Goal: Transaction & Acquisition: Download file/media

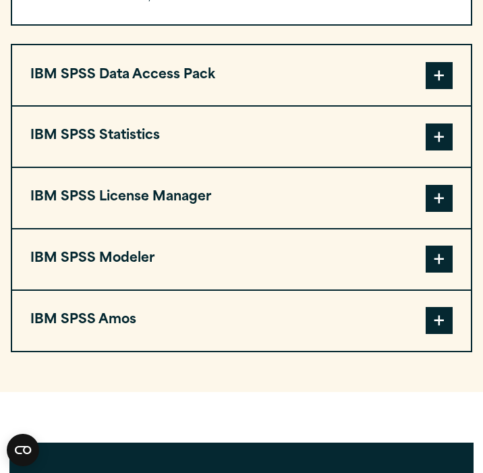
scroll to position [1168, 0]
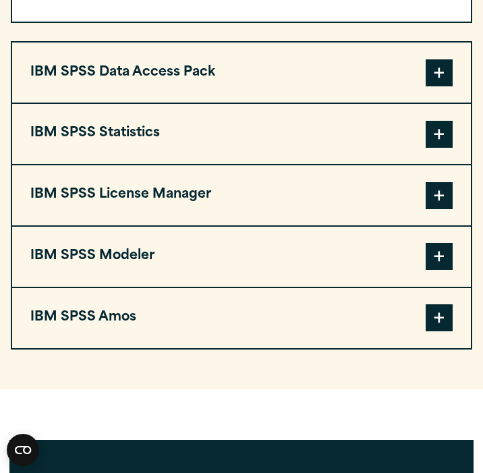
click at [447, 203] on span at bounding box center [439, 195] width 27 height 27
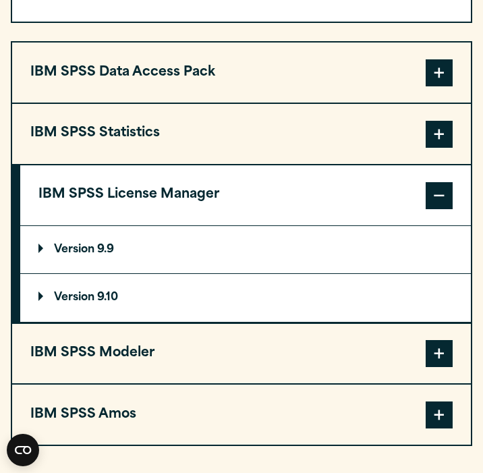
click at [440, 203] on span at bounding box center [439, 195] width 27 height 27
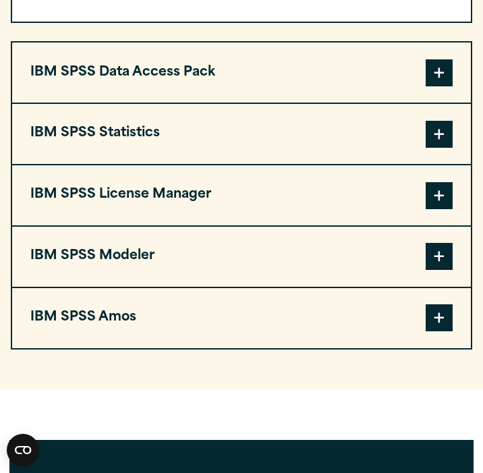
click at [336, 125] on button "IBM SPSS Statistics" at bounding box center [241, 134] width 459 height 60
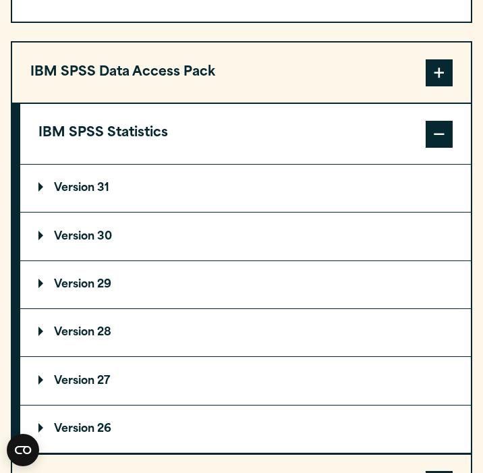
click at [372, 136] on button "IBM SPSS Statistics" at bounding box center [245, 134] width 451 height 60
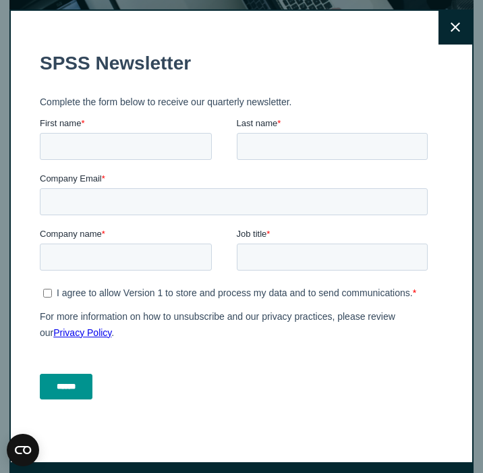
scroll to position [180, 0]
click at [459, 32] on button "Close" at bounding box center [456, 28] width 34 height 34
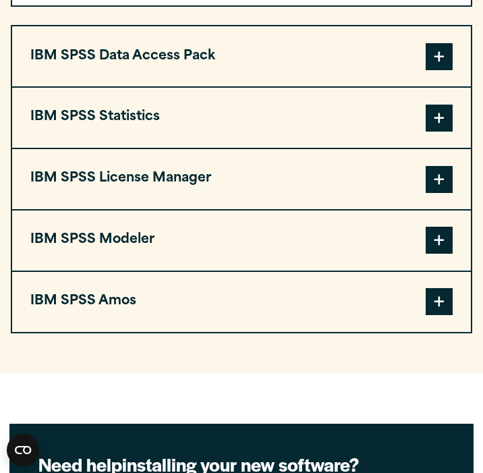
scroll to position [1186, 0]
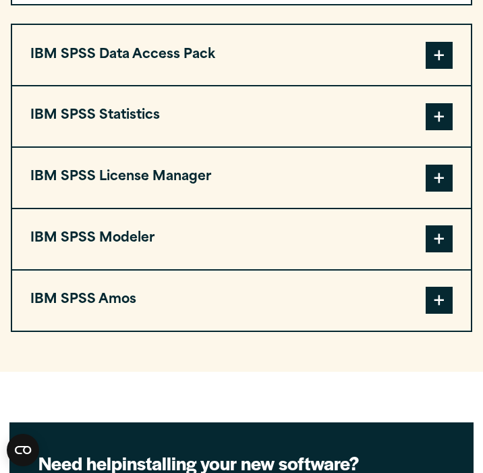
click at [436, 120] on span at bounding box center [439, 116] width 27 height 27
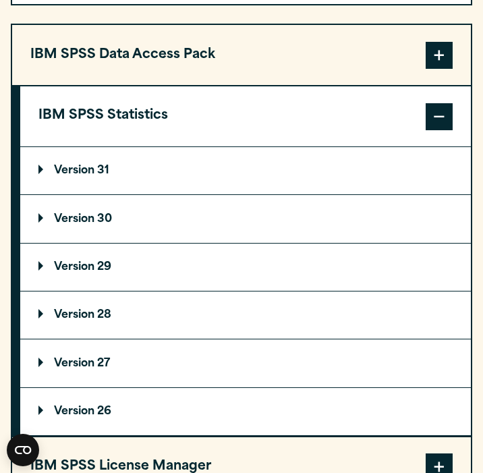
click at [95, 176] on p "Version 31" at bounding box center [73, 170] width 71 height 11
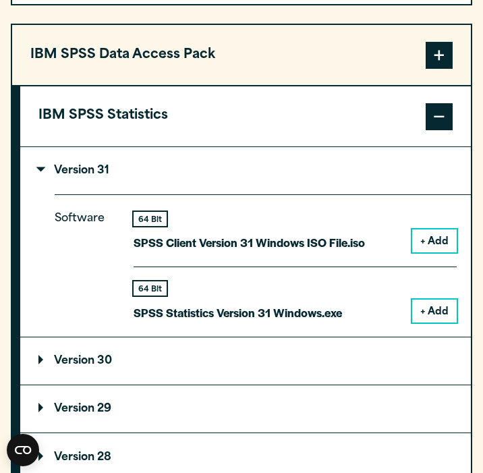
click at [95, 176] on p "Version 31" at bounding box center [73, 170] width 71 height 11
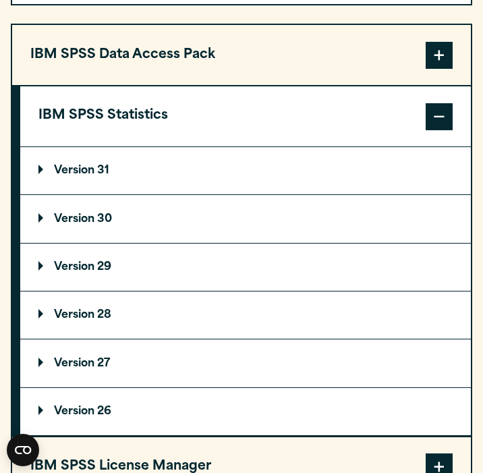
click at [88, 225] on p "Version 30" at bounding box center [75, 219] width 74 height 11
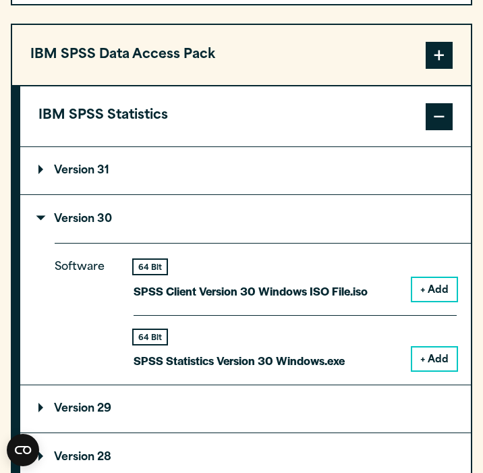
click at [89, 188] on summary "Version 31" at bounding box center [245, 170] width 451 height 47
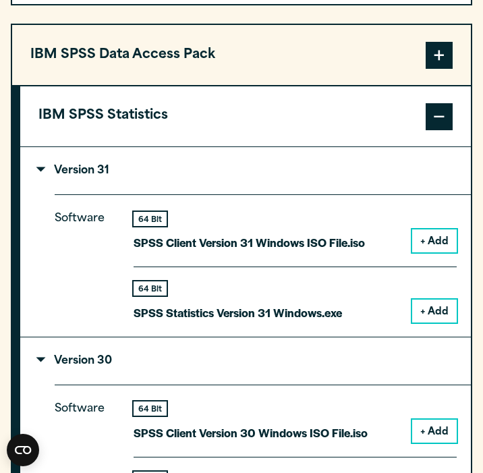
click at [88, 186] on summary "Version 31" at bounding box center [245, 170] width 451 height 47
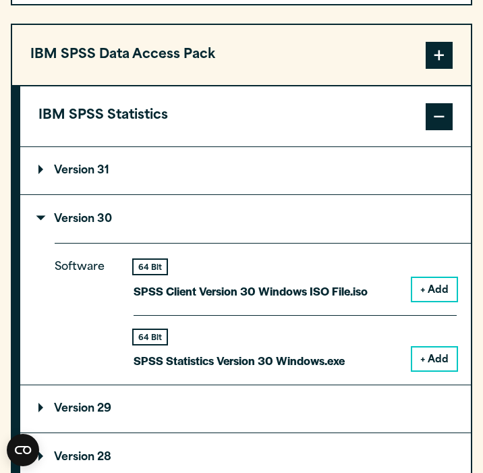
click at [68, 225] on p "Version 30" at bounding box center [75, 219] width 74 height 11
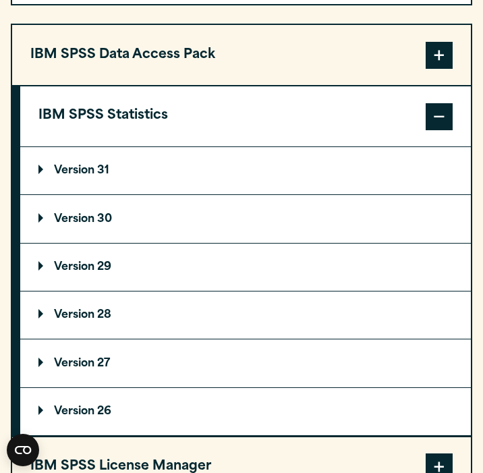
click at [70, 273] on p "Version 29" at bounding box center [74, 267] width 73 height 11
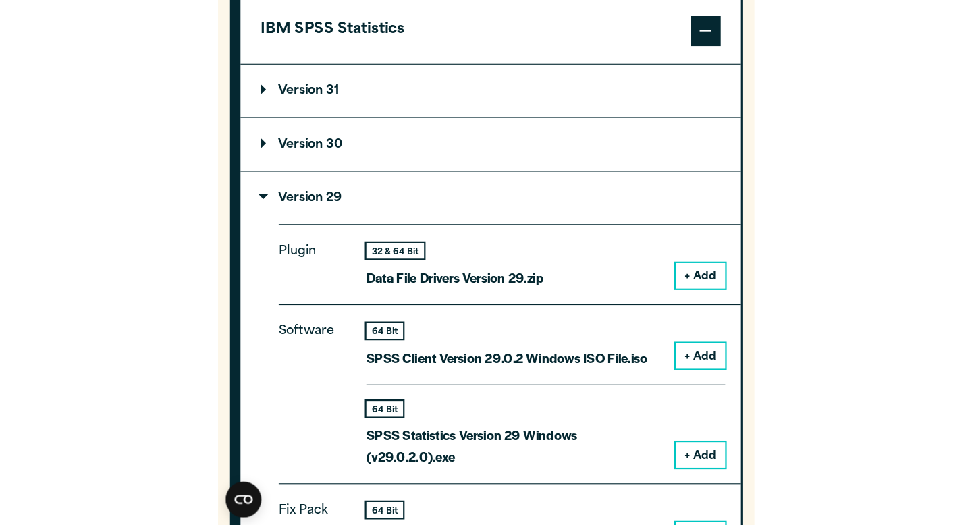
scroll to position [1276, 0]
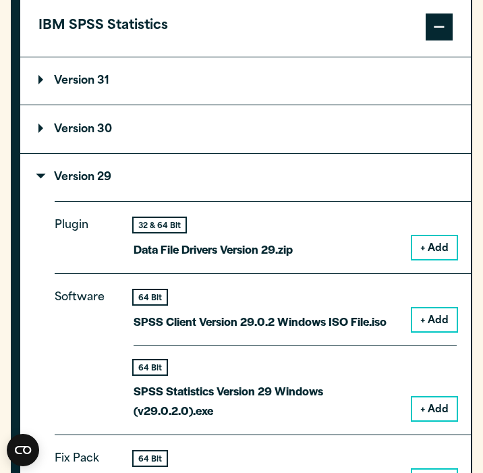
click at [70, 180] on p "Version 29" at bounding box center [74, 177] width 73 height 11
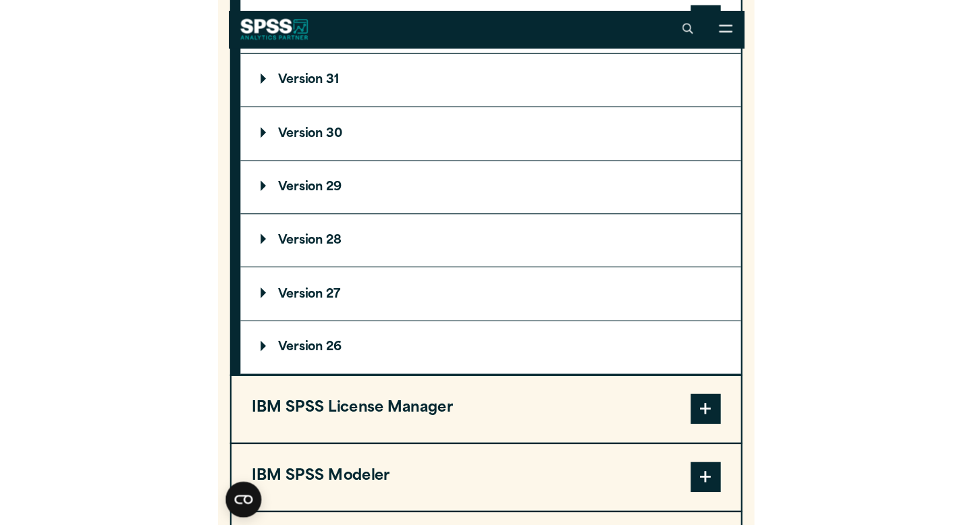
scroll to position [1269, 0]
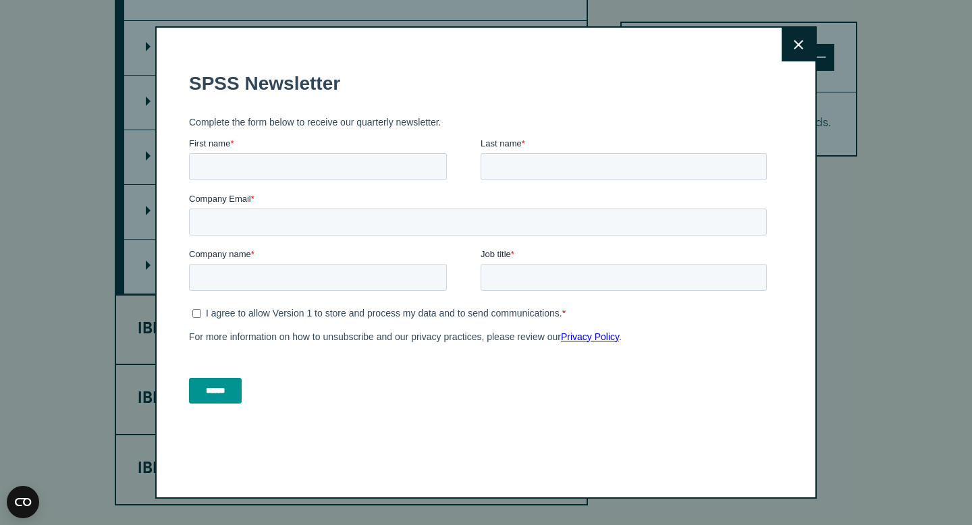
click at [483, 51] on button "Close" at bounding box center [799, 45] width 34 height 34
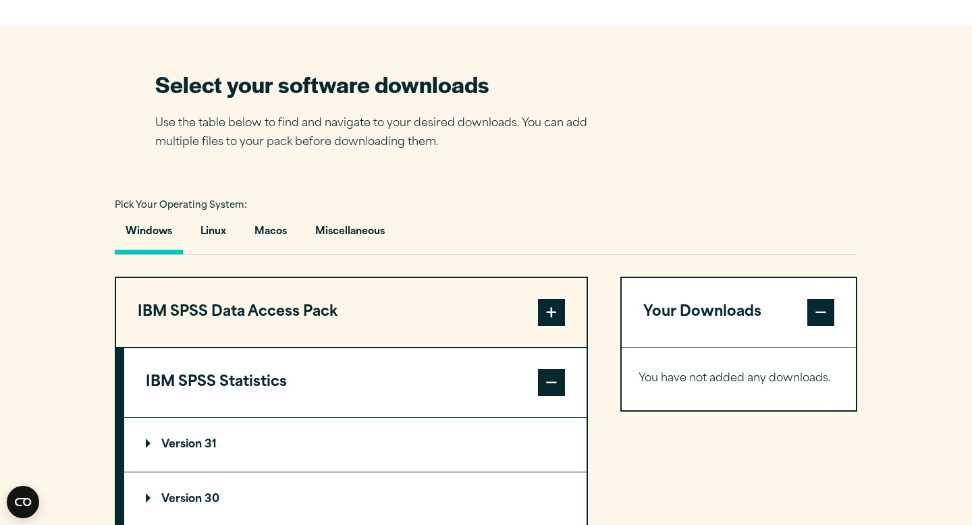
scroll to position [819, 0]
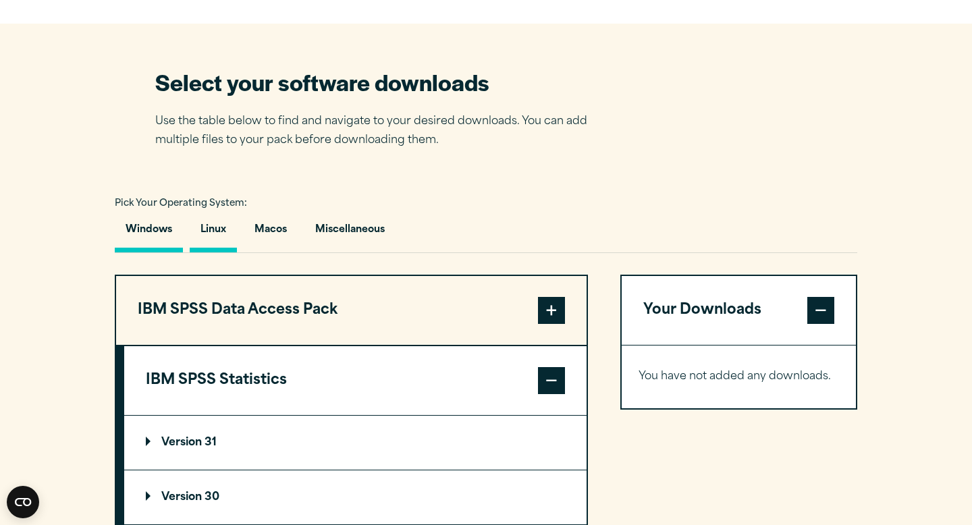
click at [217, 246] on button "Linux" at bounding box center [213, 233] width 47 height 38
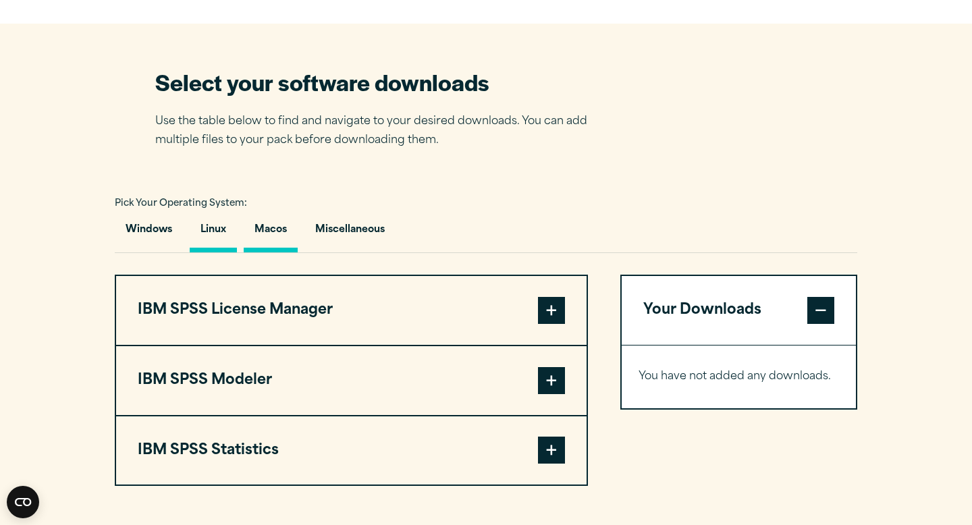
click at [281, 244] on button "Macos" at bounding box center [271, 233] width 54 height 38
click at [258, 236] on button "Macos" at bounding box center [271, 233] width 54 height 38
click at [483, 464] on span at bounding box center [551, 450] width 27 height 27
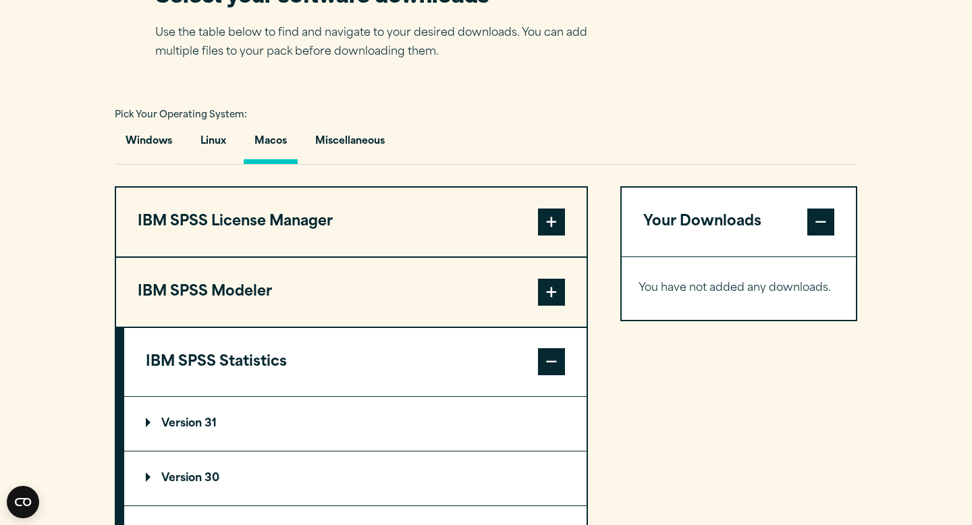
scroll to position [928, 0]
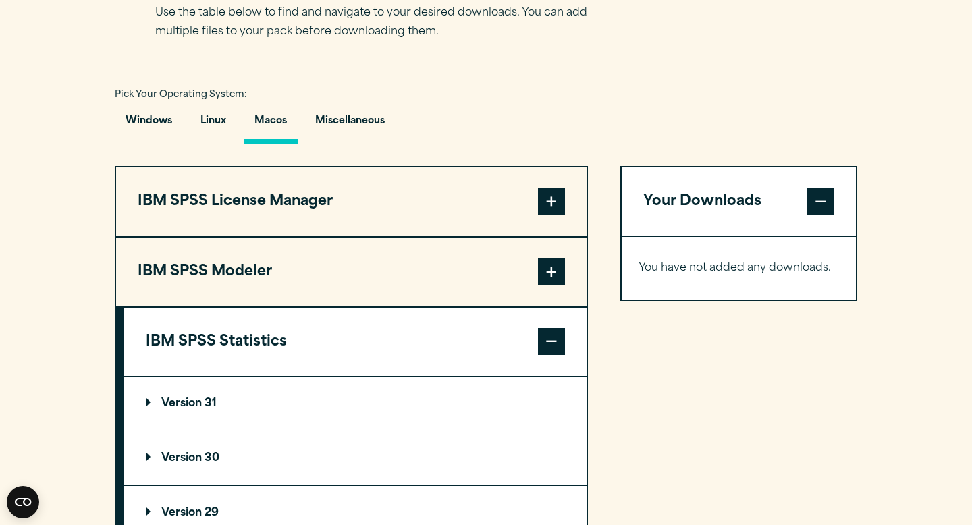
click at [259, 405] on summary "Version 31" at bounding box center [355, 404] width 463 height 54
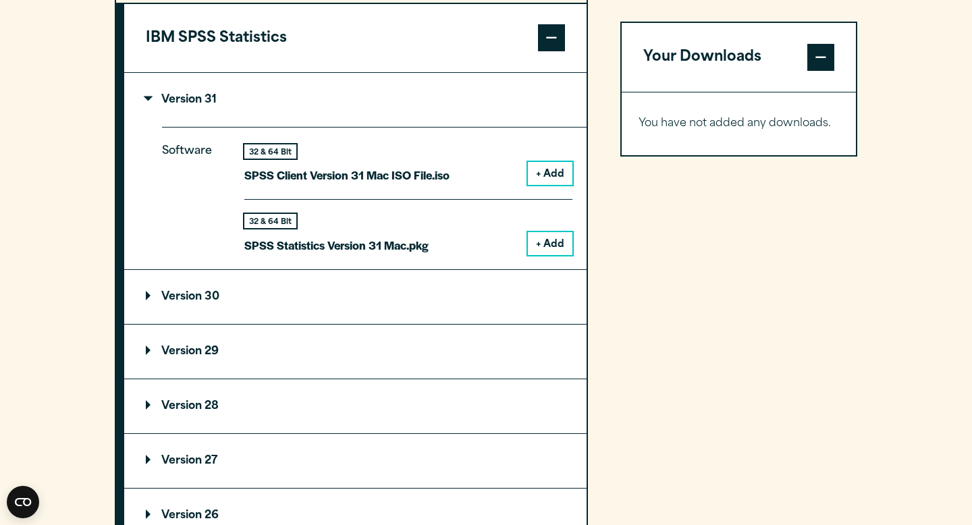
scroll to position [1239, 0]
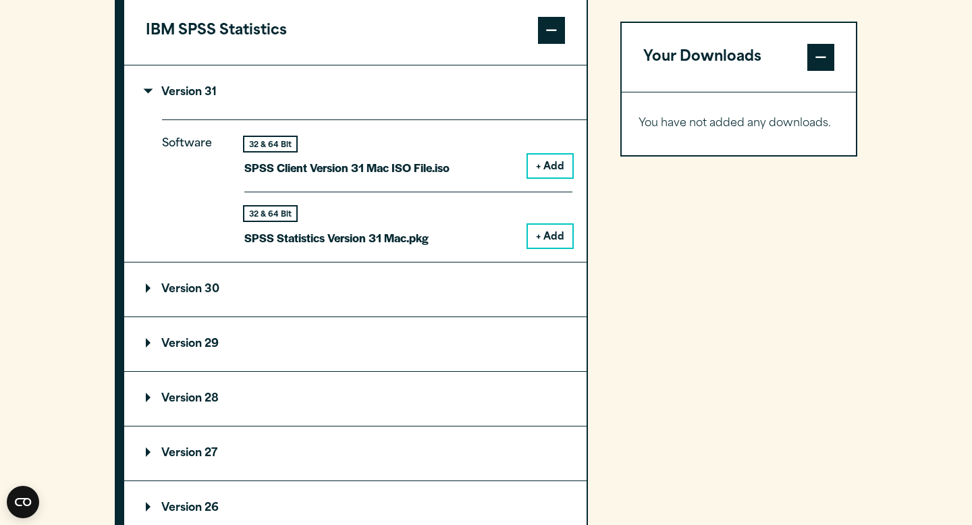
click at [317, 290] on summary "Version 30" at bounding box center [355, 290] width 463 height 54
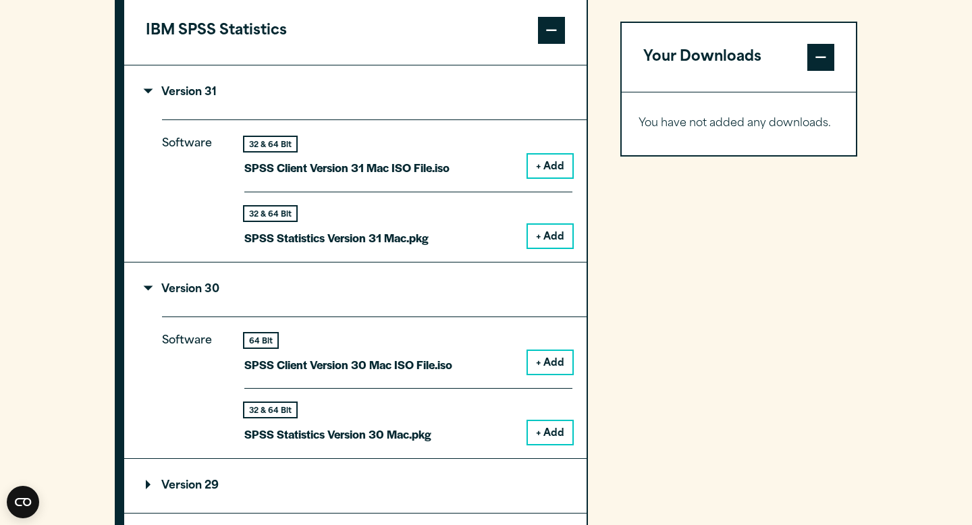
click at [318, 291] on summary "Version 30" at bounding box center [355, 290] width 463 height 54
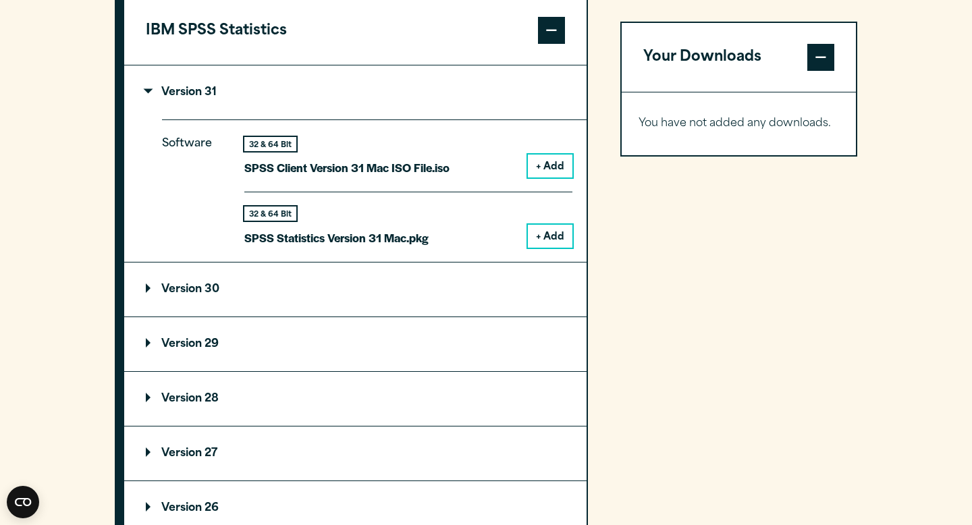
click at [197, 295] on p "Version 30" at bounding box center [183, 289] width 74 height 11
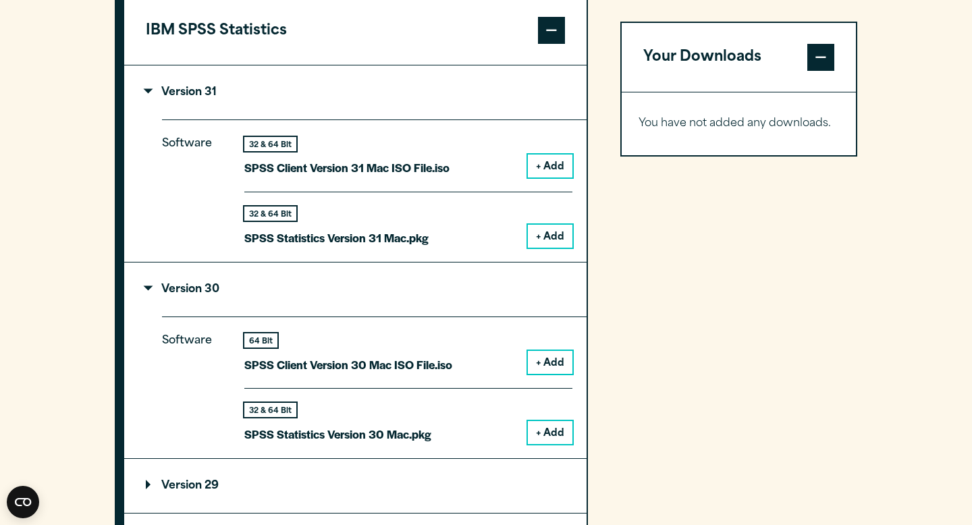
click at [197, 295] on p "Version 30" at bounding box center [183, 289] width 74 height 11
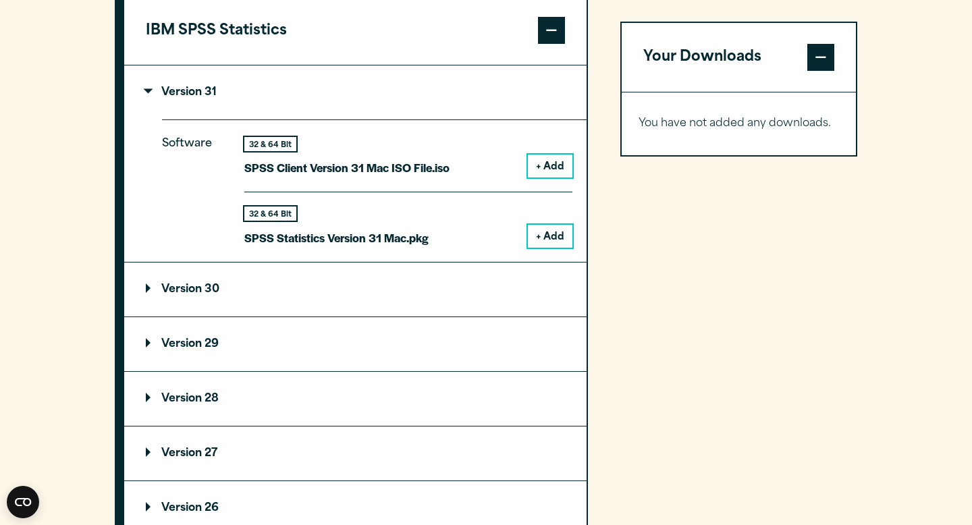
click at [192, 350] on p "Version 29" at bounding box center [182, 344] width 73 height 11
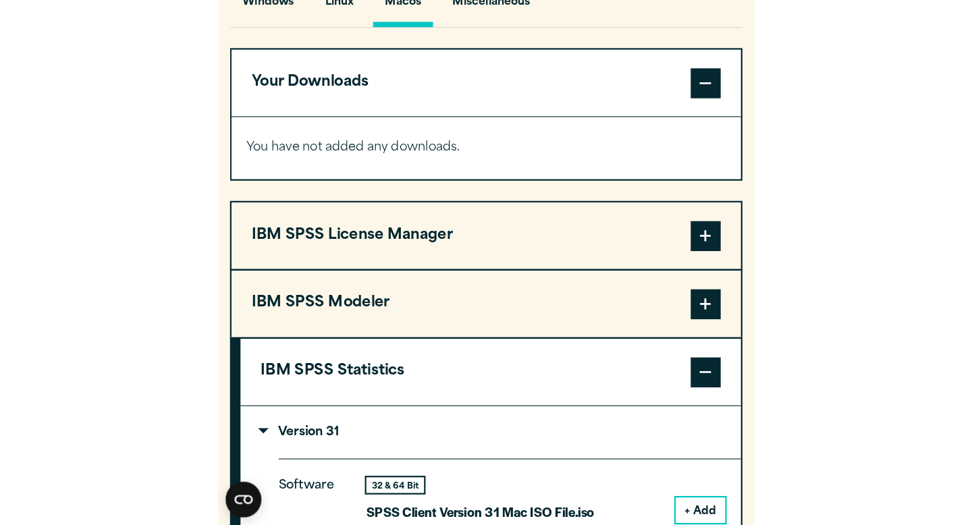
scroll to position [1033, 0]
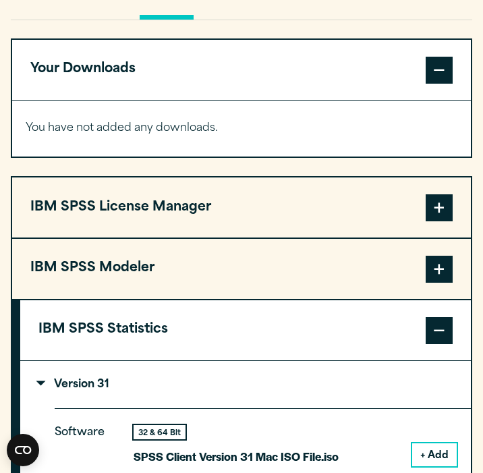
click at [207, 226] on button "IBM SPSS License Manager" at bounding box center [241, 208] width 459 height 60
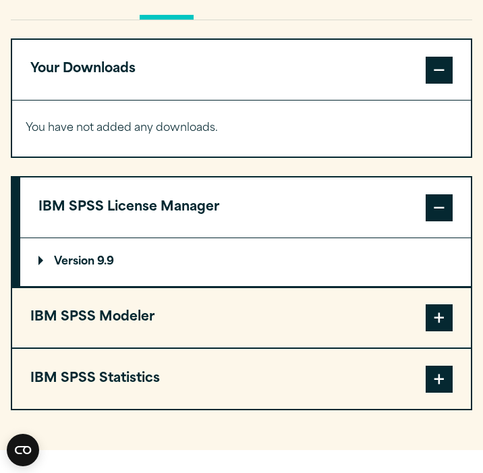
click at [250, 219] on button "IBM SPSS License Manager" at bounding box center [245, 208] width 451 height 60
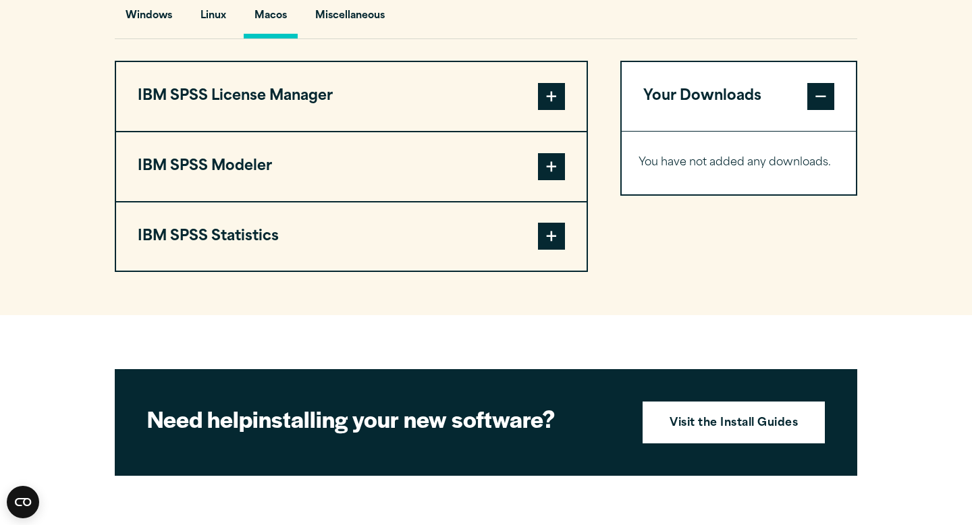
click at [483, 246] on span at bounding box center [551, 236] width 27 height 27
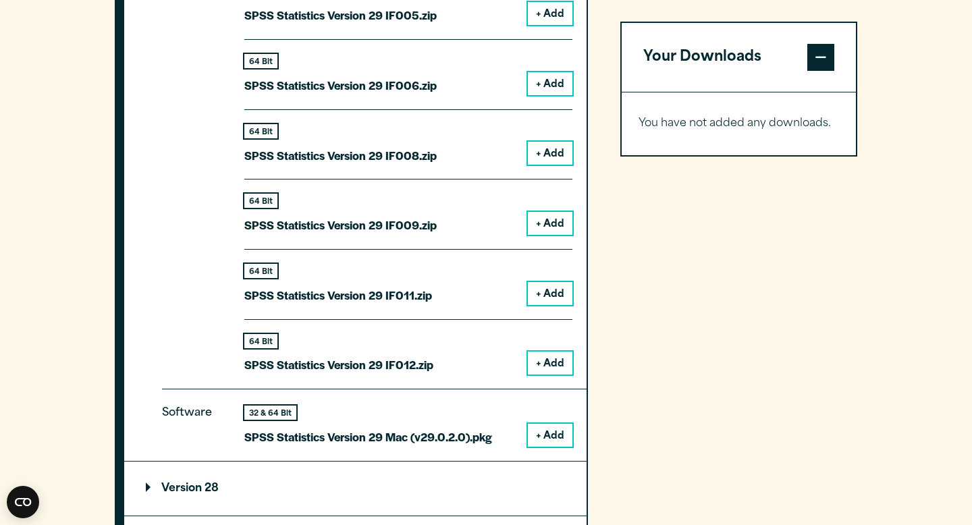
scroll to position [1874, 0]
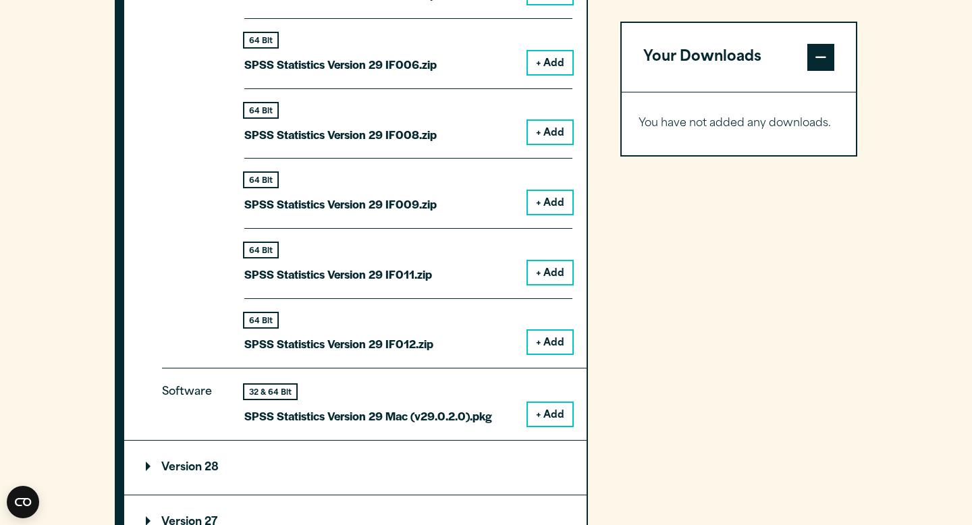
click at [483, 421] on button "+ Add" at bounding box center [550, 414] width 45 height 23
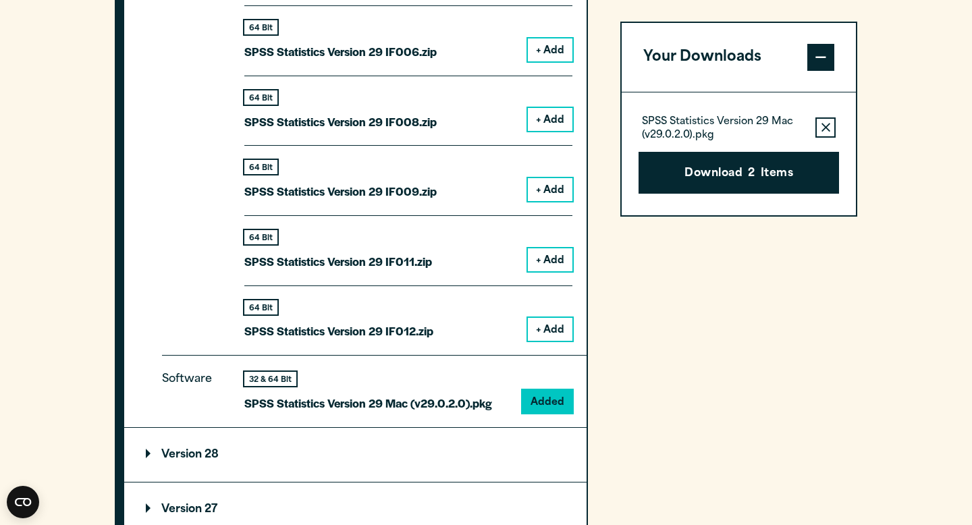
scroll to position [1916, 0]
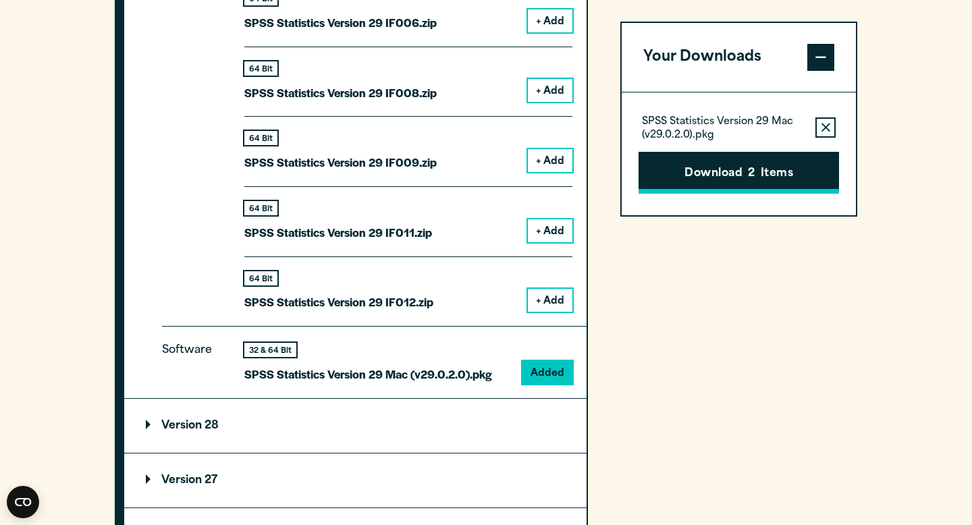
click at [483, 182] on button "Download 2 Items" at bounding box center [739, 173] width 201 height 42
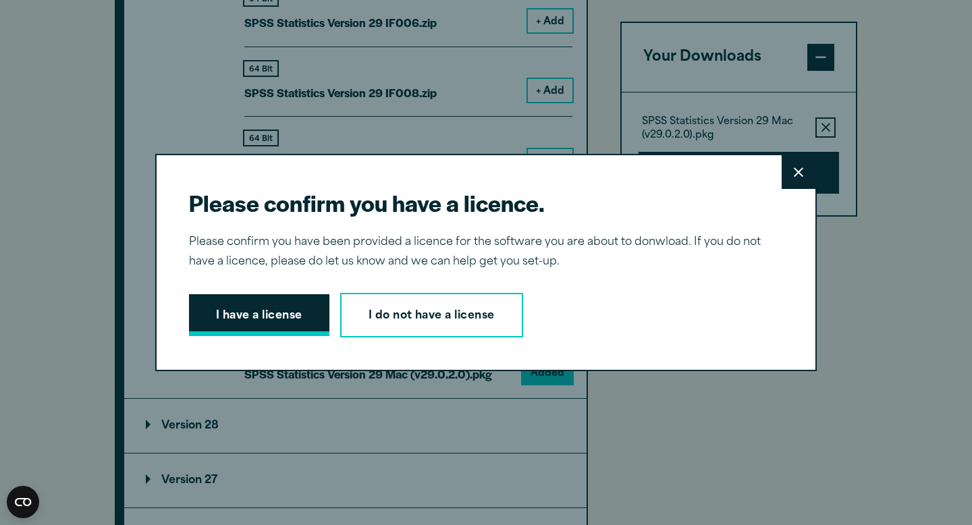
click at [303, 313] on button "I have a license" at bounding box center [259, 315] width 140 height 42
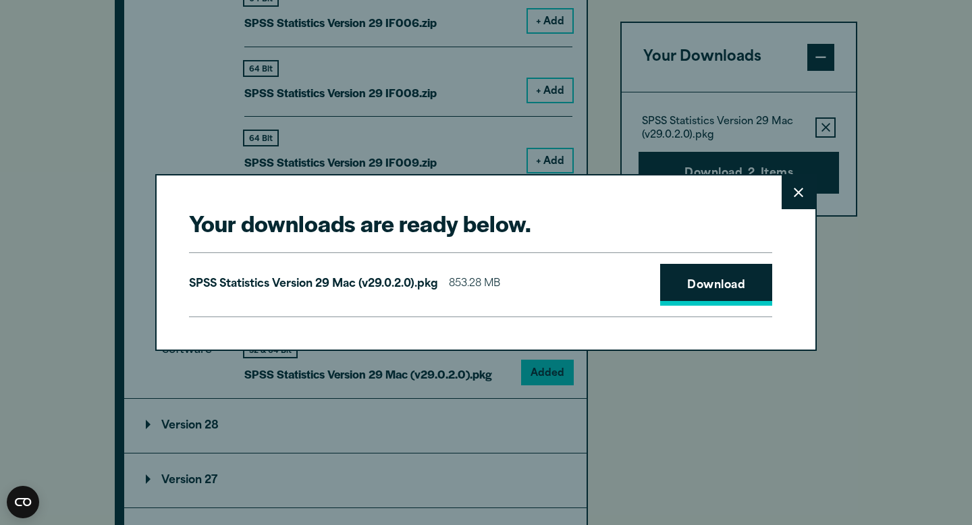
click at [483, 273] on link "Download" at bounding box center [716, 285] width 112 height 42
click at [483, 294] on link "Download" at bounding box center [716, 285] width 112 height 42
click at [483, 194] on button "Close" at bounding box center [799, 193] width 34 height 34
